Goal: Information Seeking & Learning: Learn about a topic

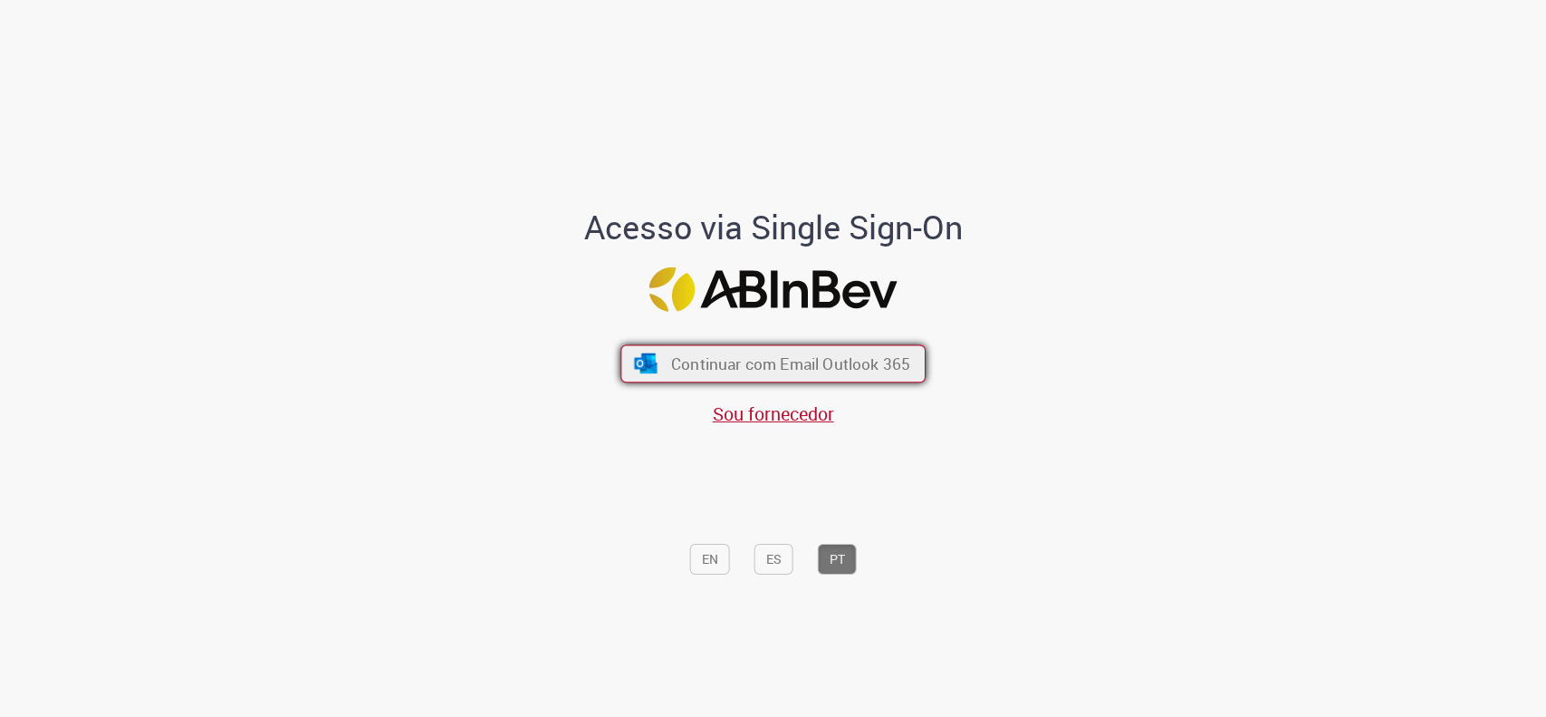
click at [805, 367] on span "Continuar com Email Outlook 365" at bounding box center [790, 362] width 239 height 21
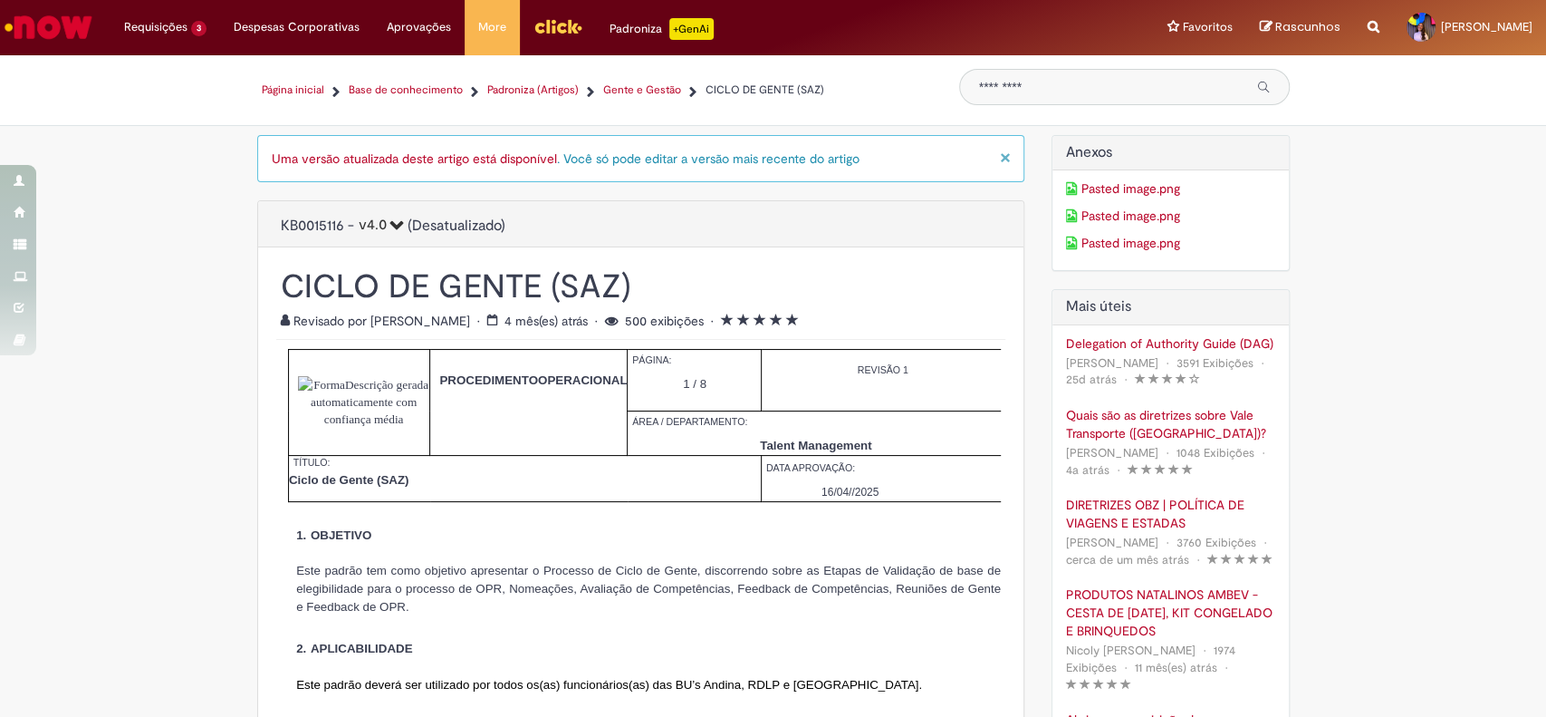
click at [976, 286] on h1 "CICLO DE GENTE (SAZ)" at bounding box center [641, 286] width 721 height 33
click at [403, 135] on div "× Uma versão atualizada deste artigo está disponível . Você só pode editar a ve…" at bounding box center [641, 158] width 768 height 47
click at [413, 159] on link "Uma versão atualizada deste artigo está disponível" at bounding box center [414, 158] width 285 height 16
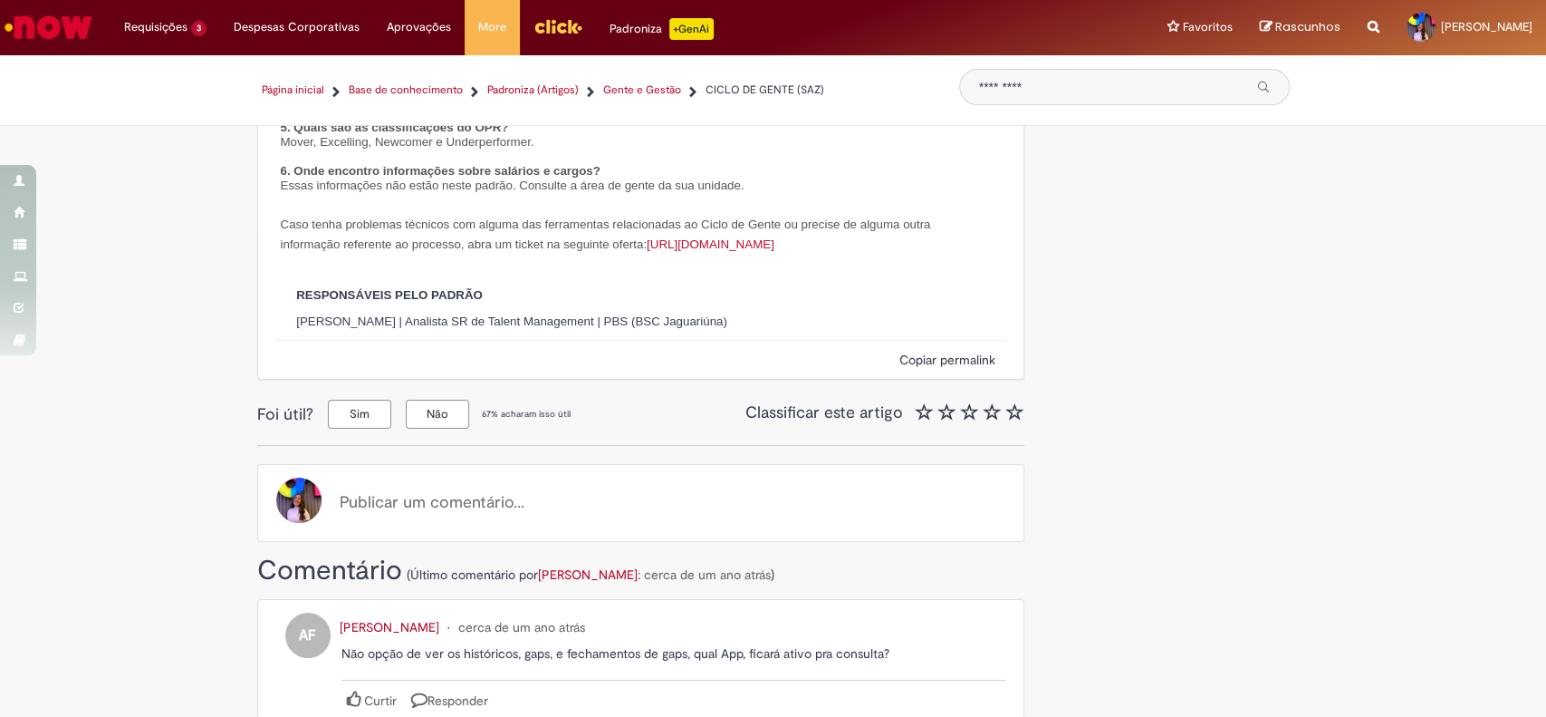
scroll to position [4468, 0]
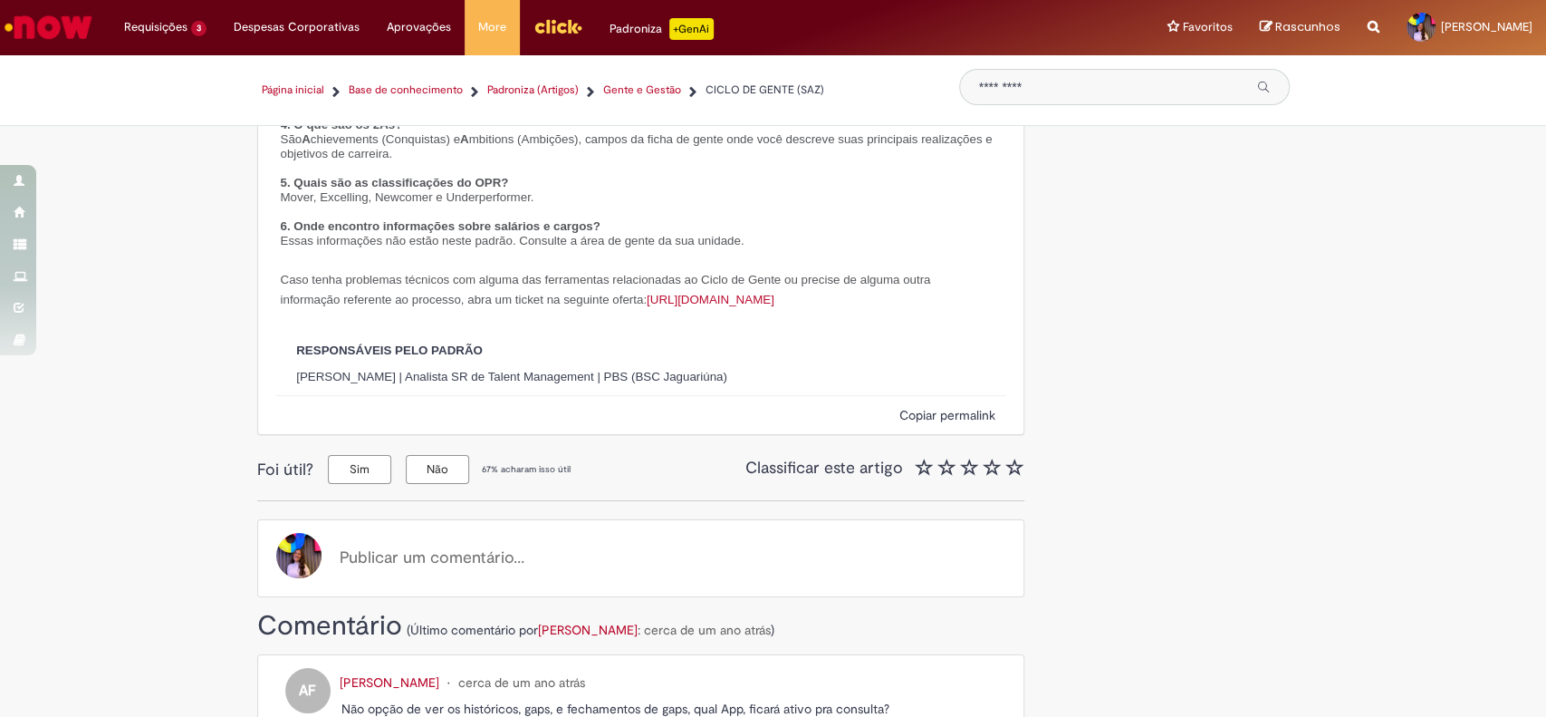
drag, startPoint x: 435, startPoint y: 359, endPoint x: 649, endPoint y: 360, distance: 213.8
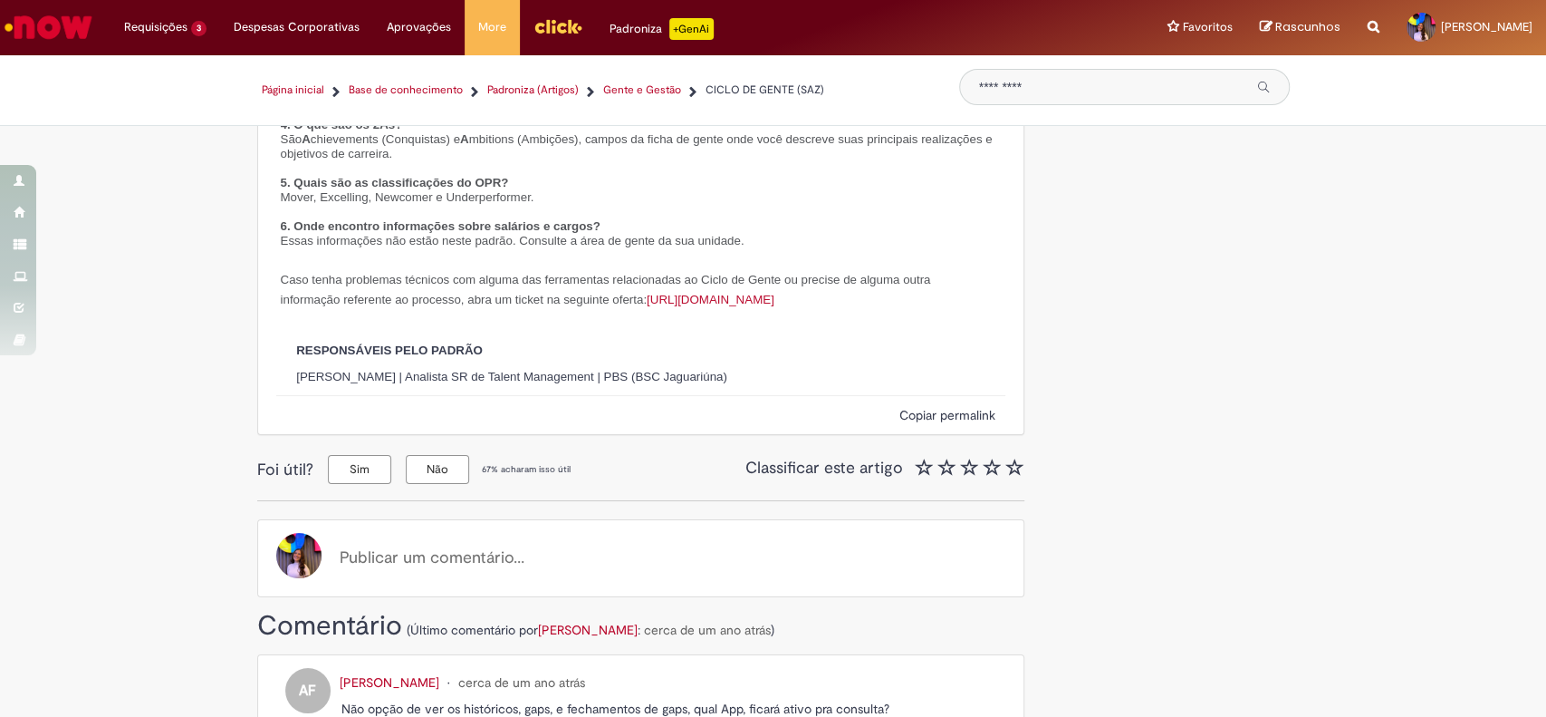
drag, startPoint x: 332, startPoint y: 361, endPoint x: 600, endPoint y: 357, distance: 267.2
drag, startPoint x: 564, startPoint y: 336, endPoint x: 867, endPoint y: 332, distance: 302.6
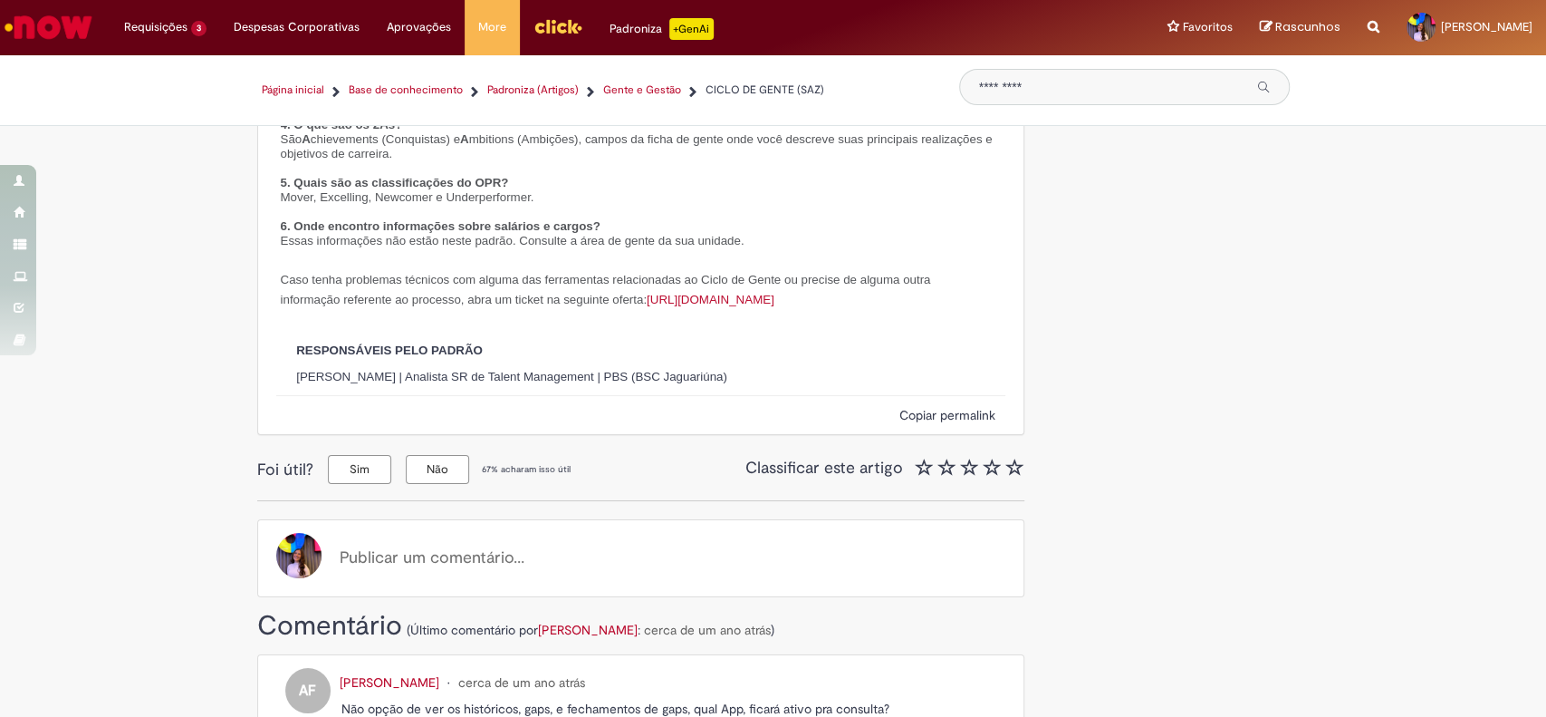
drag, startPoint x: 571, startPoint y: 365, endPoint x: 629, endPoint y: 369, distance: 58.1
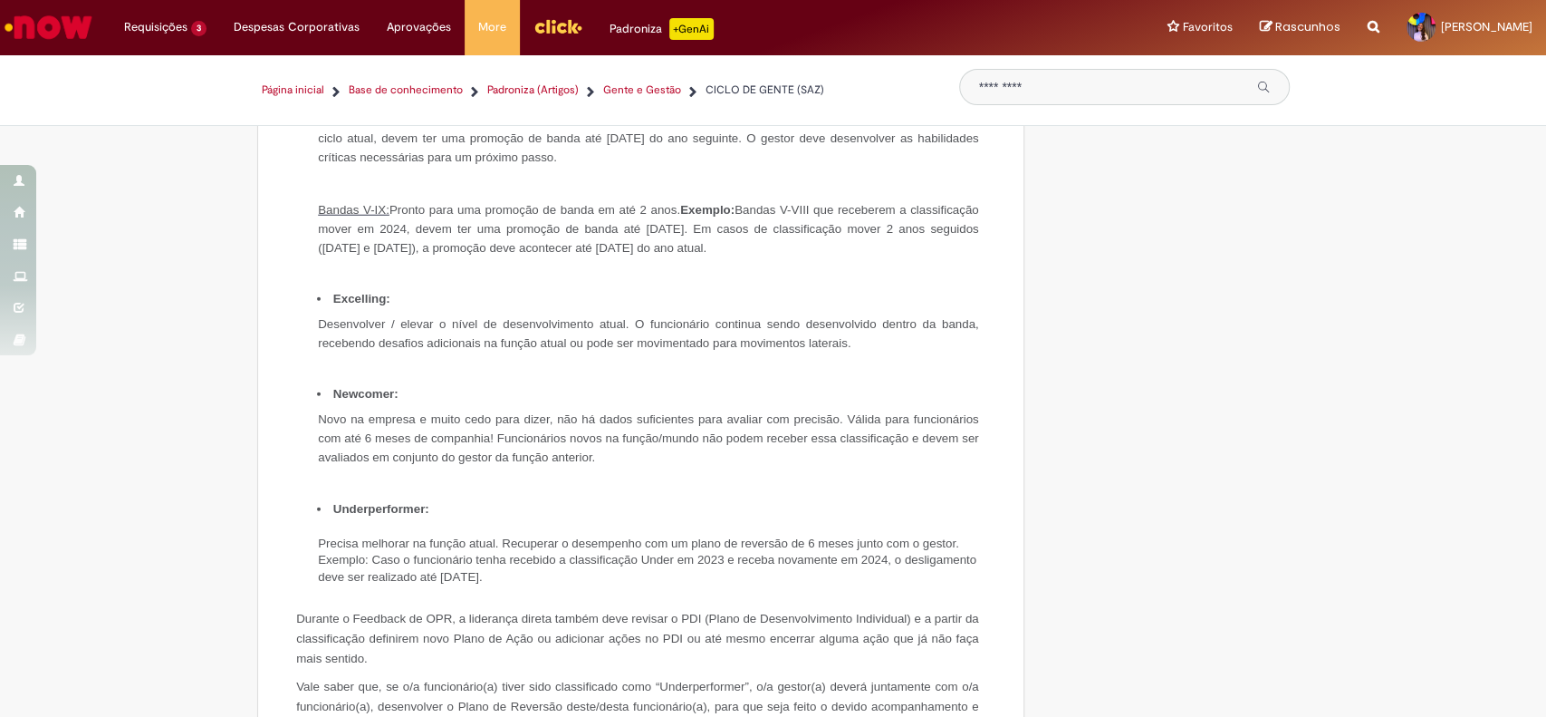
scroll to position [0, 98]
drag, startPoint x: 771, startPoint y: 462, endPoint x: 1023, endPoint y: 487, distance: 253.1
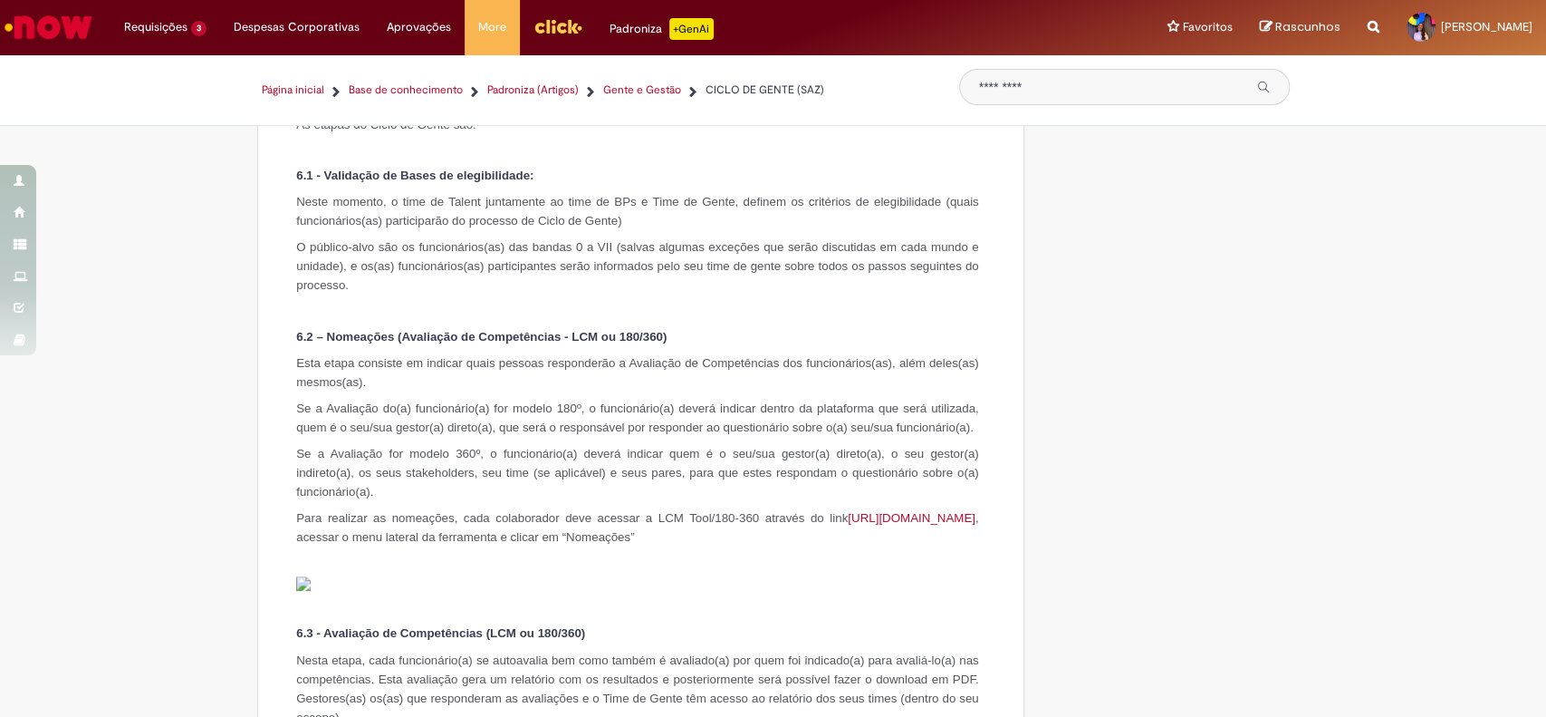
scroll to position [966, 0]
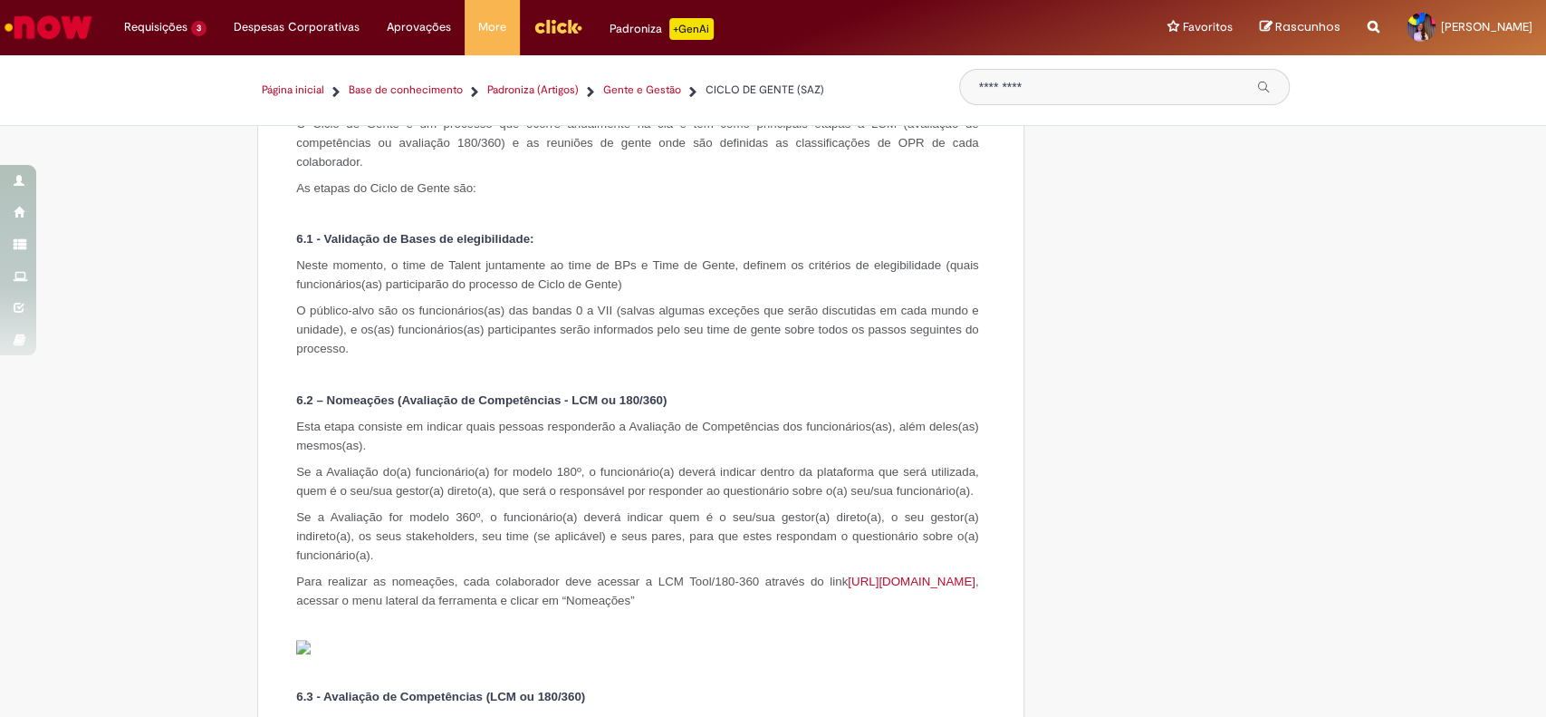
drag, startPoint x: 835, startPoint y: 341, endPoint x: 845, endPoint y: 343, distance: 10.1
click at [845, 343] on p "O público-alvo são os funcionários(as) das bandas 0 a VII (salvas algumas exceç…" at bounding box center [637, 329] width 682 height 57
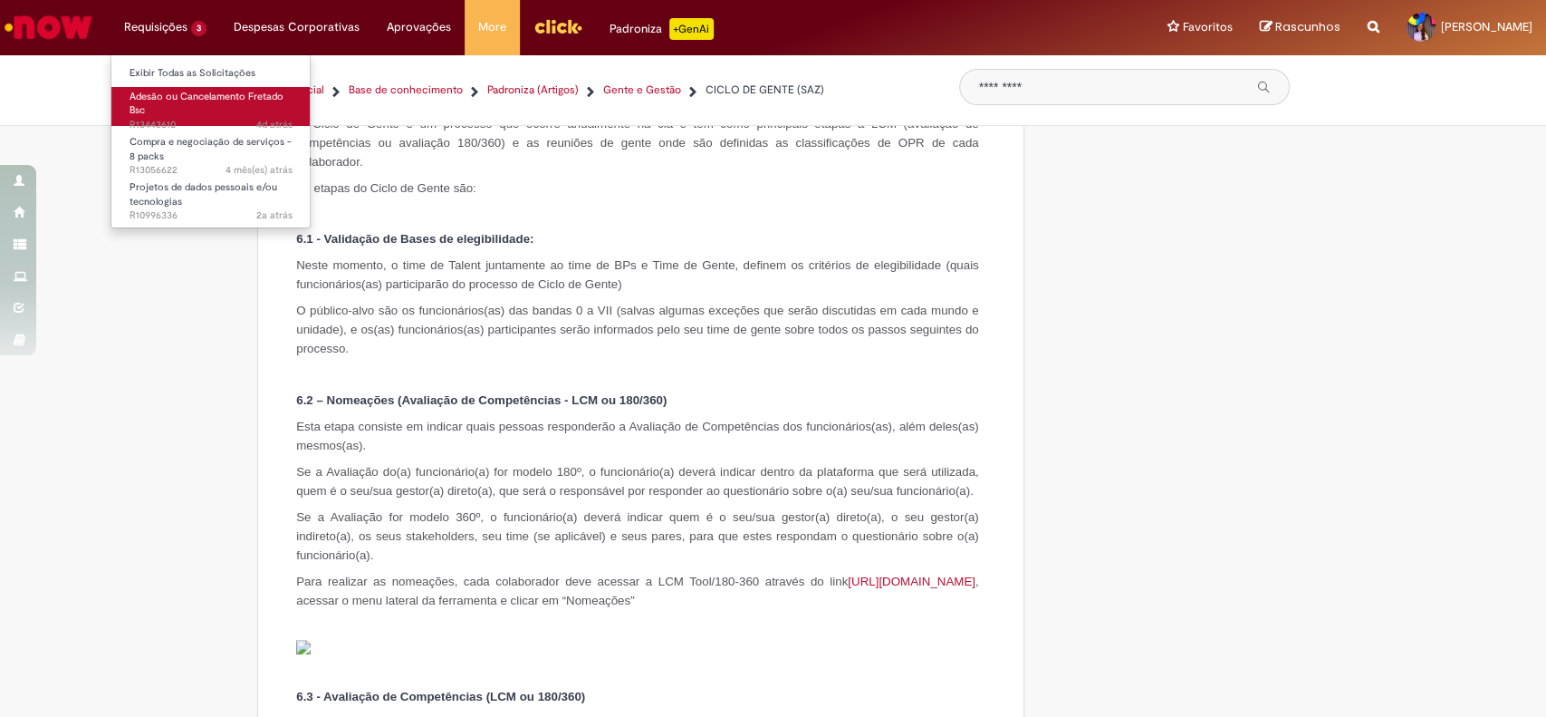
click at [192, 111] on link "Adesão ou Cancelamento Fretado Bsc 4d atrás 4 dias atrás R13443610" at bounding box center [210, 106] width 199 height 39
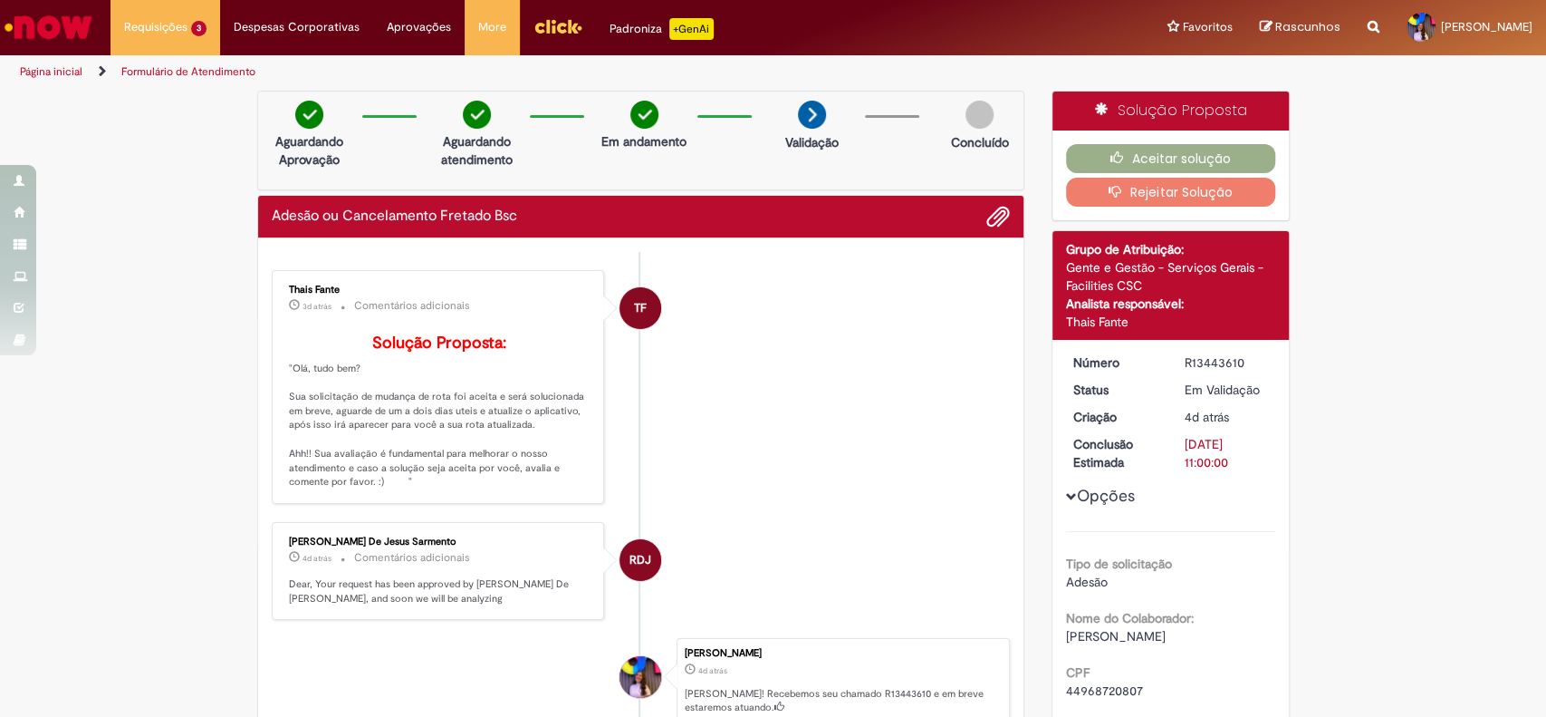
drag, startPoint x: 747, startPoint y: 361, endPoint x: 738, endPoint y: 349, distance: 15.6
click at [738, 349] on li "TF [DEMOGRAPHIC_DATA] Fante 3d atrás 3 dias atrás Comentários adicionais Soluçã…" at bounding box center [641, 387] width 739 height 234
drag, startPoint x: 621, startPoint y: 293, endPoint x: 652, endPoint y: 312, distance: 35.7
click at [652, 312] on li "TF [DEMOGRAPHIC_DATA] Fante 3d atrás 3 dias atrás Comentários adicionais Soluçã…" at bounding box center [641, 387] width 739 height 234
drag, startPoint x: 623, startPoint y: 312, endPoint x: 699, endPoint y: 308, distance: 76.2
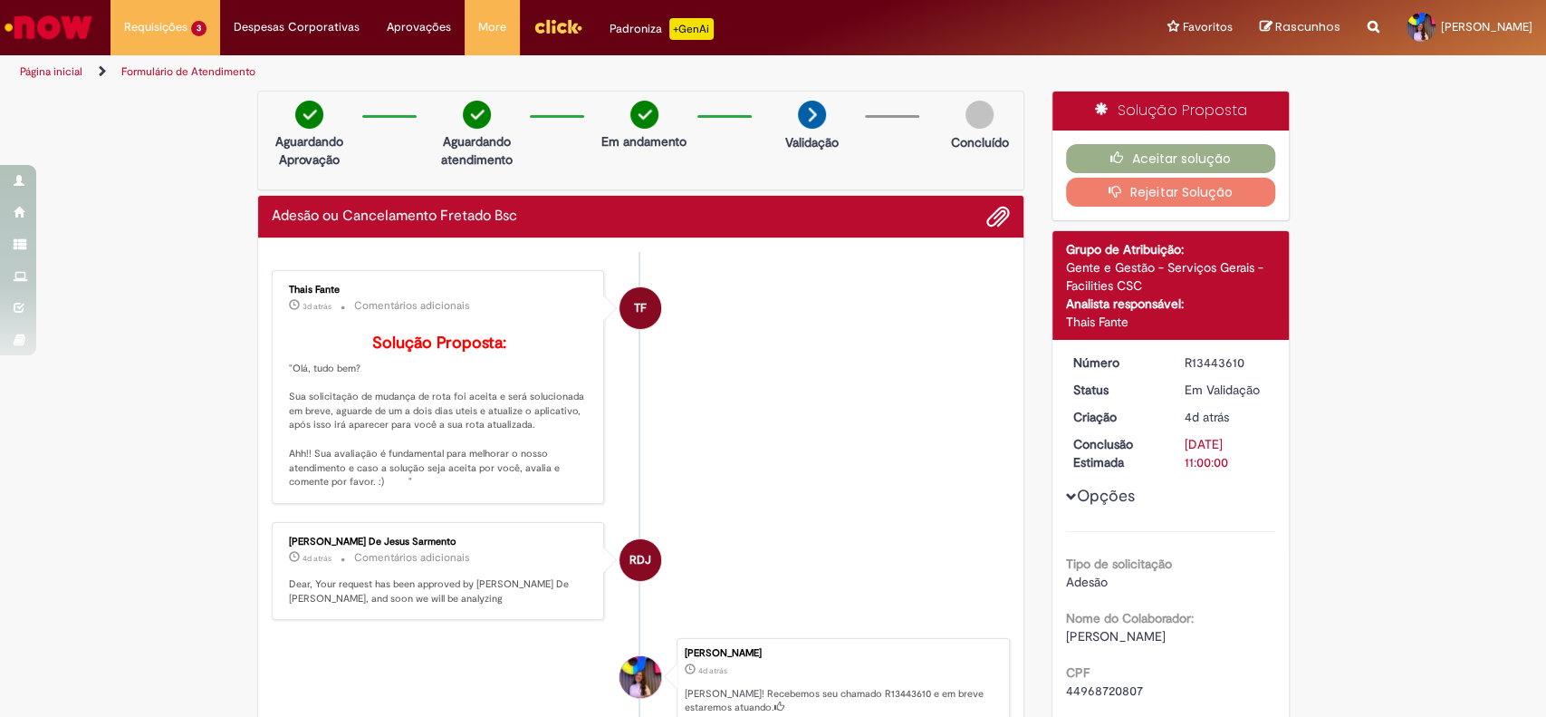
click at [699, 308] on li "TF [DEMOGRAPHIC_DATA] Fante 3d atrás 3 dias atrás Comentários adicionais Soluçã…" at bounding box center [641, 387] width 739 height 234
drag, startPoint x: 700, startPoint y: 308, endPoint x: 703, endPoint y: 317, distance: 9.5
click at [703, 317] on li "TF [DEMOGRAPHIC_DATA] Fante 3d atrás 3 dias atrás Comentários adicionais Soluçã…" at bounding box center [641, 387] width 739 height 234
